Goal: Task Accomplishment & Management: Manage account settings

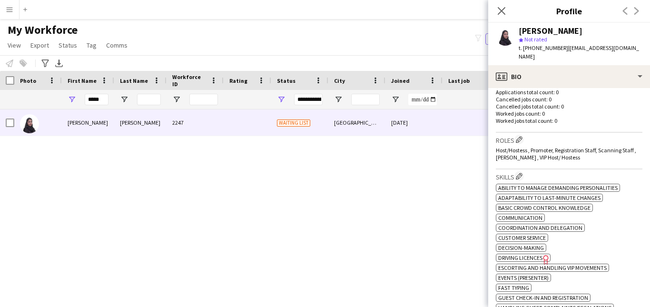
scroll to position [249, 0]
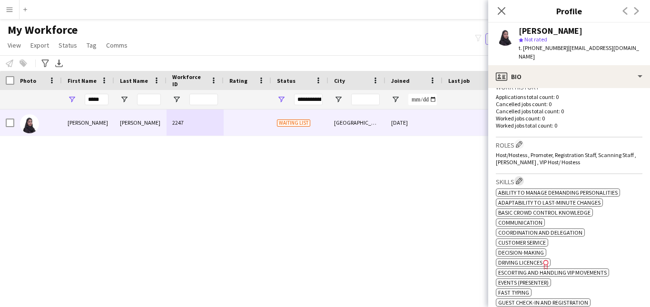
click at [522, 177] on app-icon "Edit crew company skills" at bounding box center [519, 180] width 7 height 7
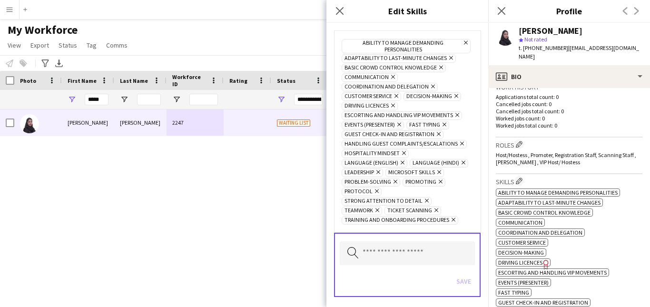
click at [429, 86] on icon "Remove" at bounding box center [432, 86] width 6 height 6
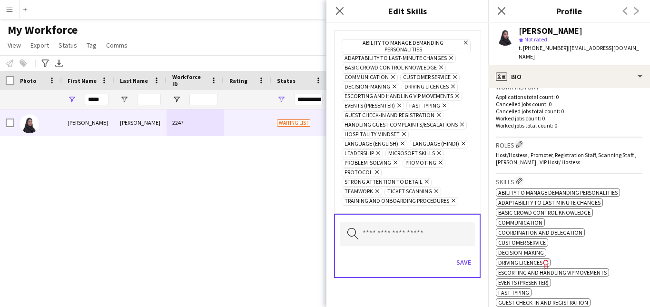
click at [452, 87] on icon at bounding box center [453, 87] width 4 height 4
click at [399, 107] on icon "Remove" at bounding box center [398, 105] width 6 height 6
click at [452, 203] on icon at bounding box center [453, 201] width 4 height 4
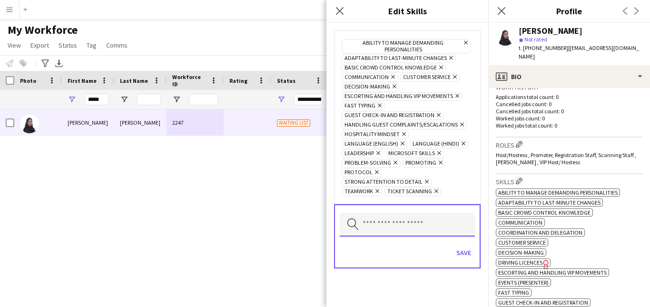
click at [452, 218] on input "text" at bounding box center [407, 225] width 135 height 24
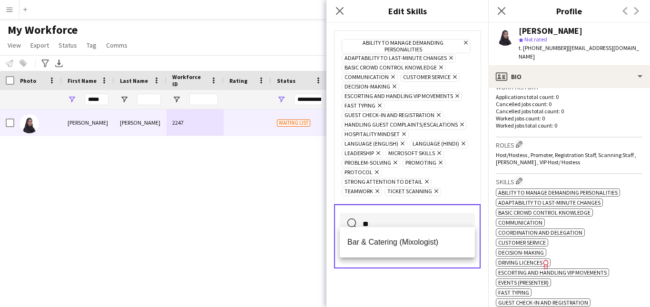
type input "**"
click at [468, 183] on div "Ability to manage demanding personalities Remove Adaptability to last-minute ch…" at bounding box center [407, 117] width 131 height 158
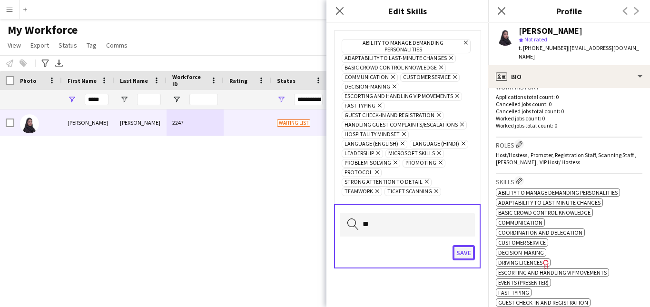
click at [465, 245] on button "Save" at bounding box center [463, 252] width 22 height 15
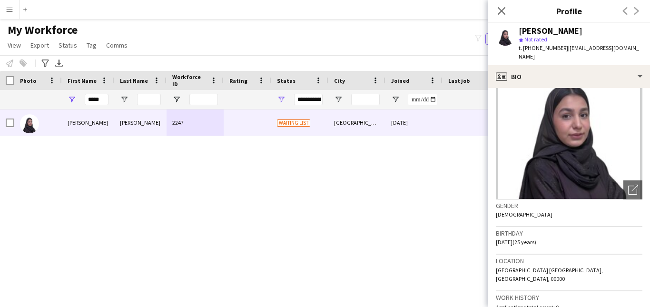
scroll to position [0, 0]
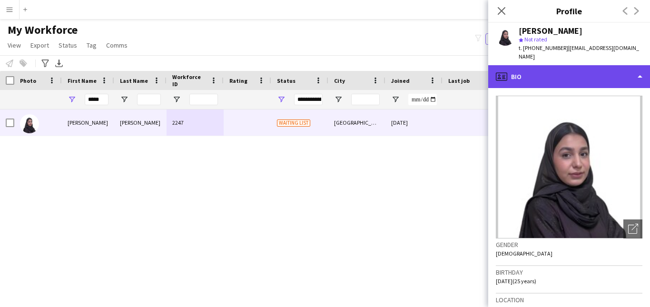
click at [618, 75] on div "profile Bio" at bounding box center [569, 76] width 162 height 23
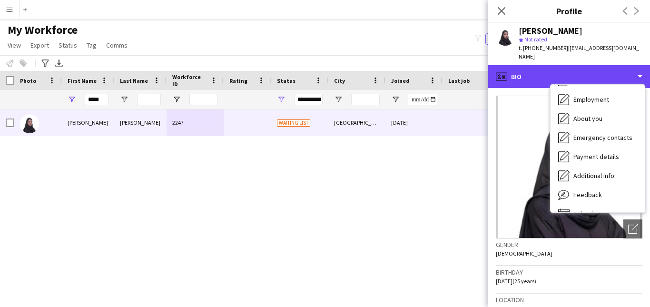
scroll to position [51, 0]
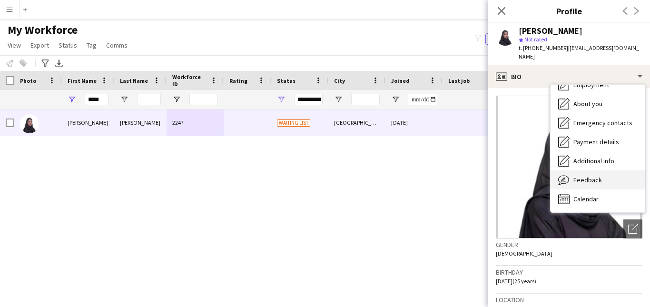
click at [619, 171] on div "Feedback Feedback" at bounding box center [597, 179] width 94 height 19
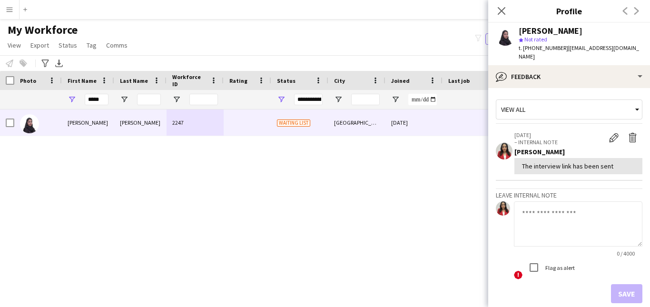
click at [557, 217] on textarea at bounding box center [578, 223] width 128 height 45
click at [580, 208] on textarea at bounding box center [578, 223] width 128 height 45
paste textarea "**********"
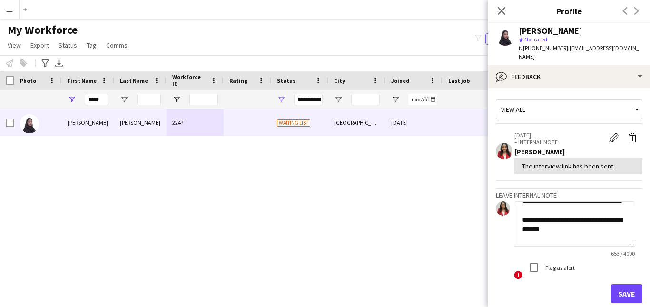
scroll to position [38, 0]
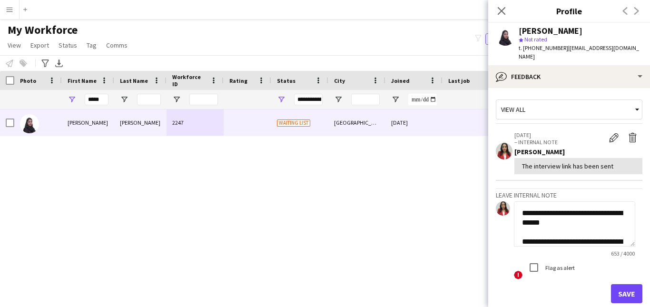
click at [522, 225] on textarea "**********" at bounding box center [574, 223] width 121 height 45
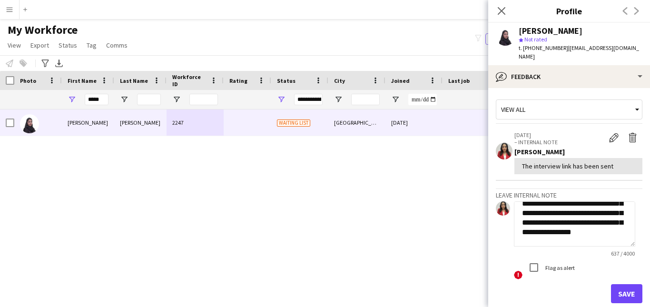
type textarea "**********"
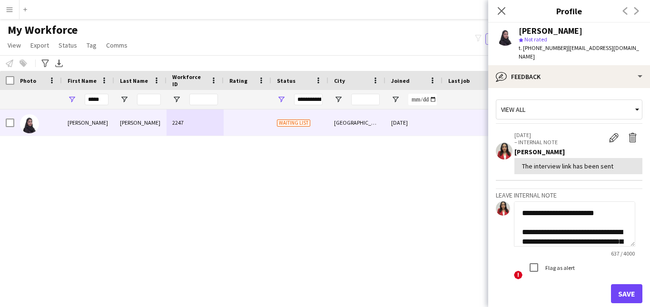
scroll to position [19, 0]
